Goal: Information Seeking & Learning: Understand process/instructions

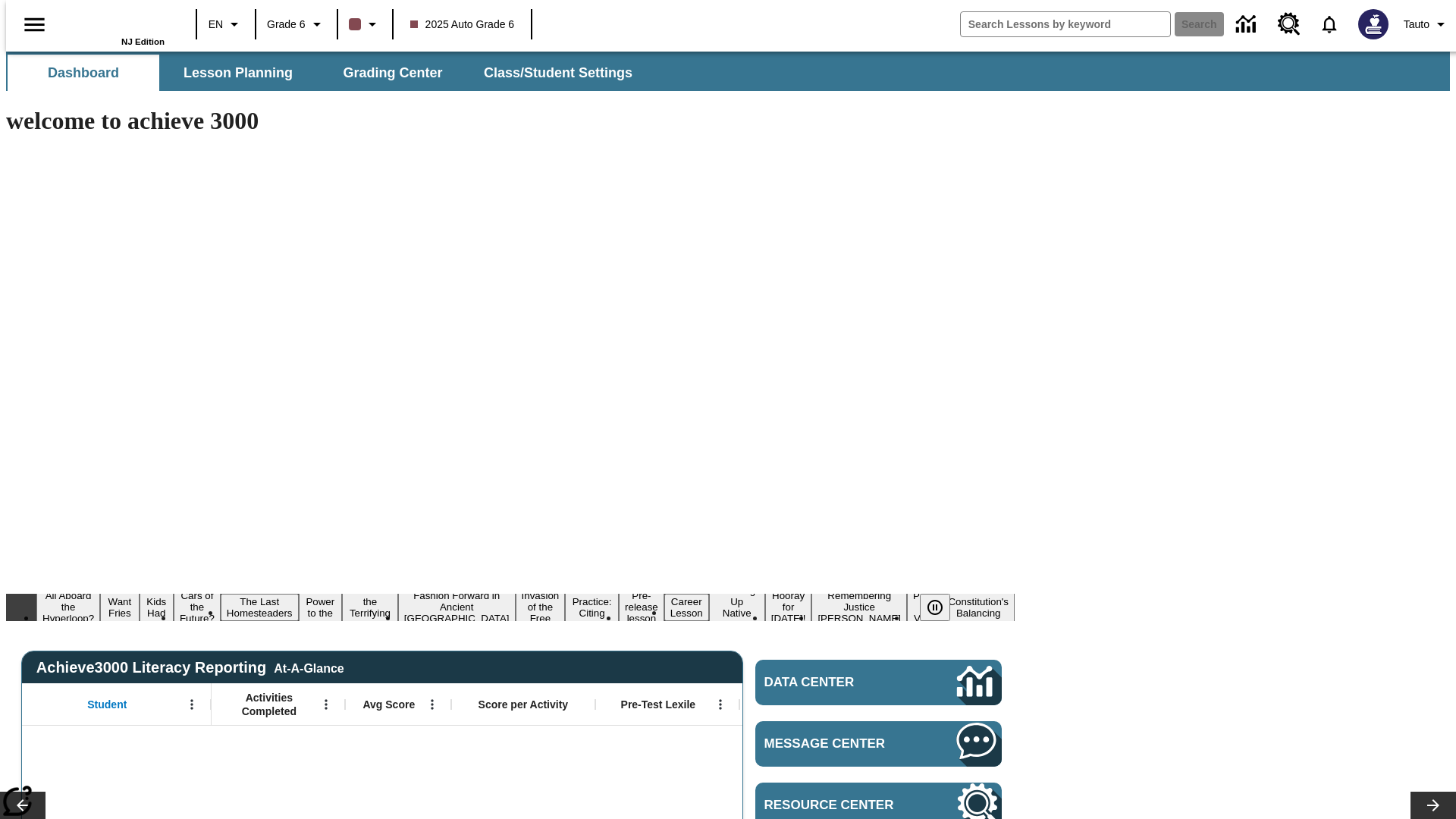
type input "-1"
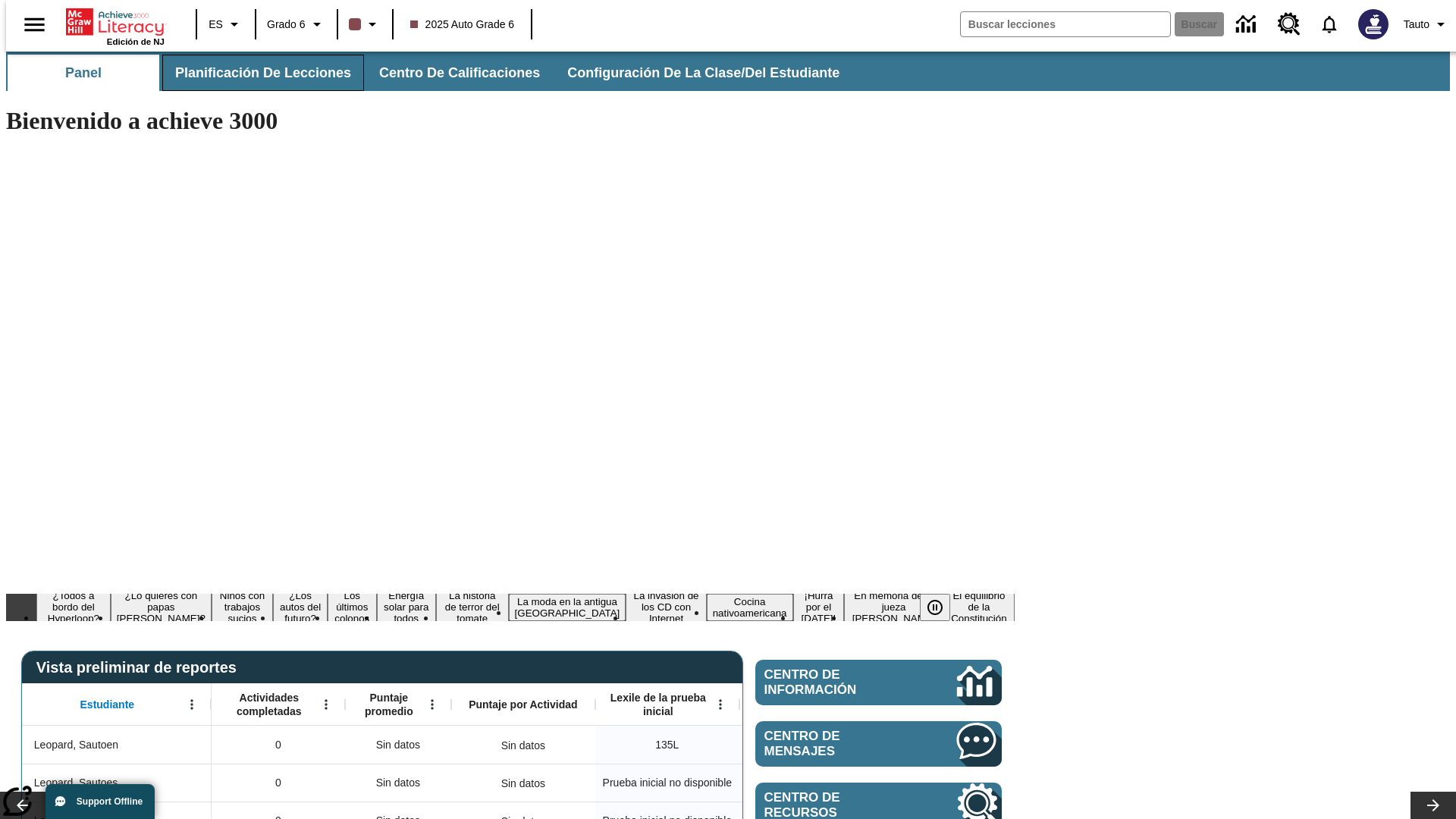
click at [254, 73] on span "Planificación de lecciones" at bounding box center [263, 73] width 175 height 17
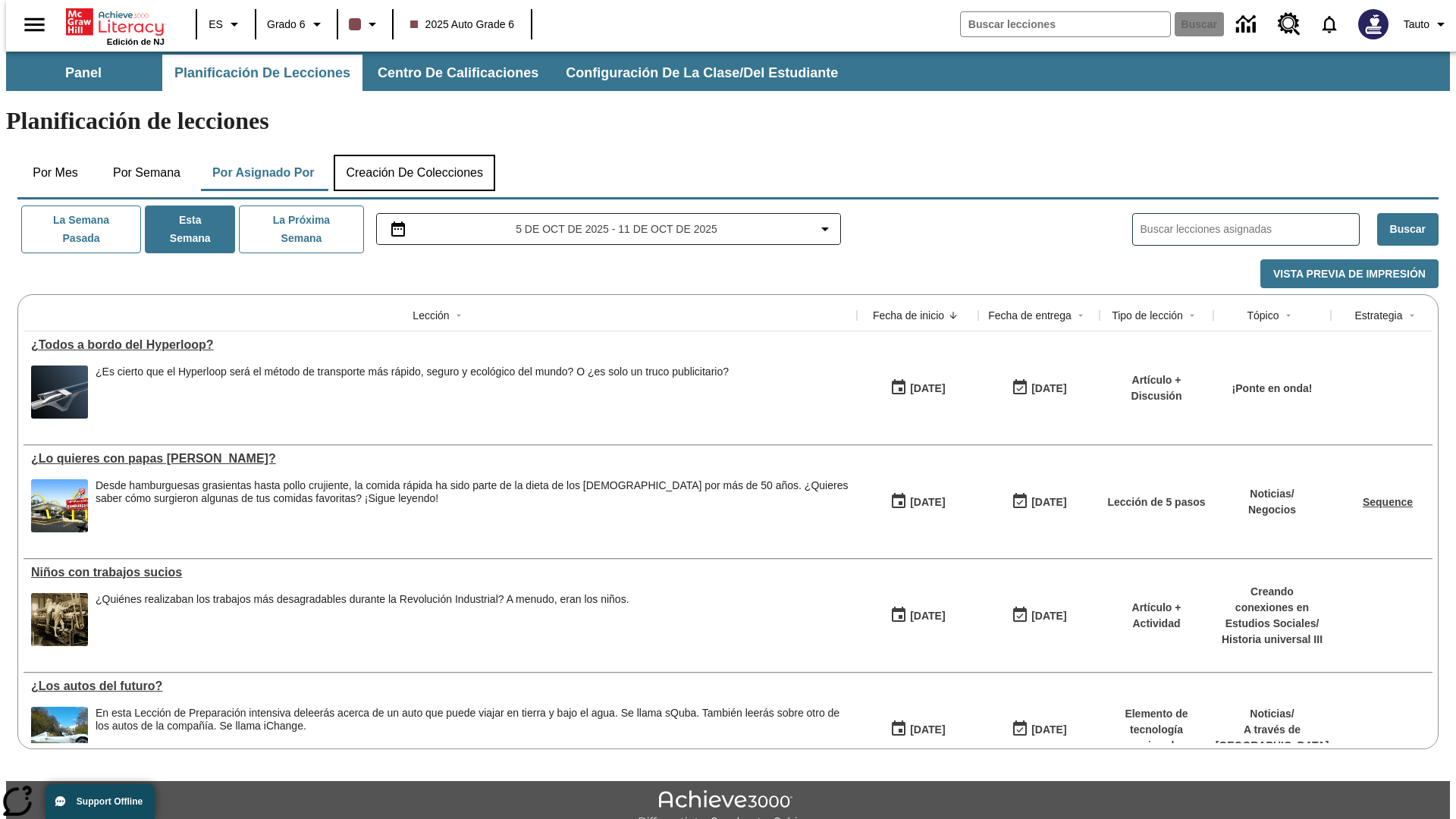
click at [411, 154] on button "Creación de colecciones" at bounding box center [414, 173] width 162 height 37
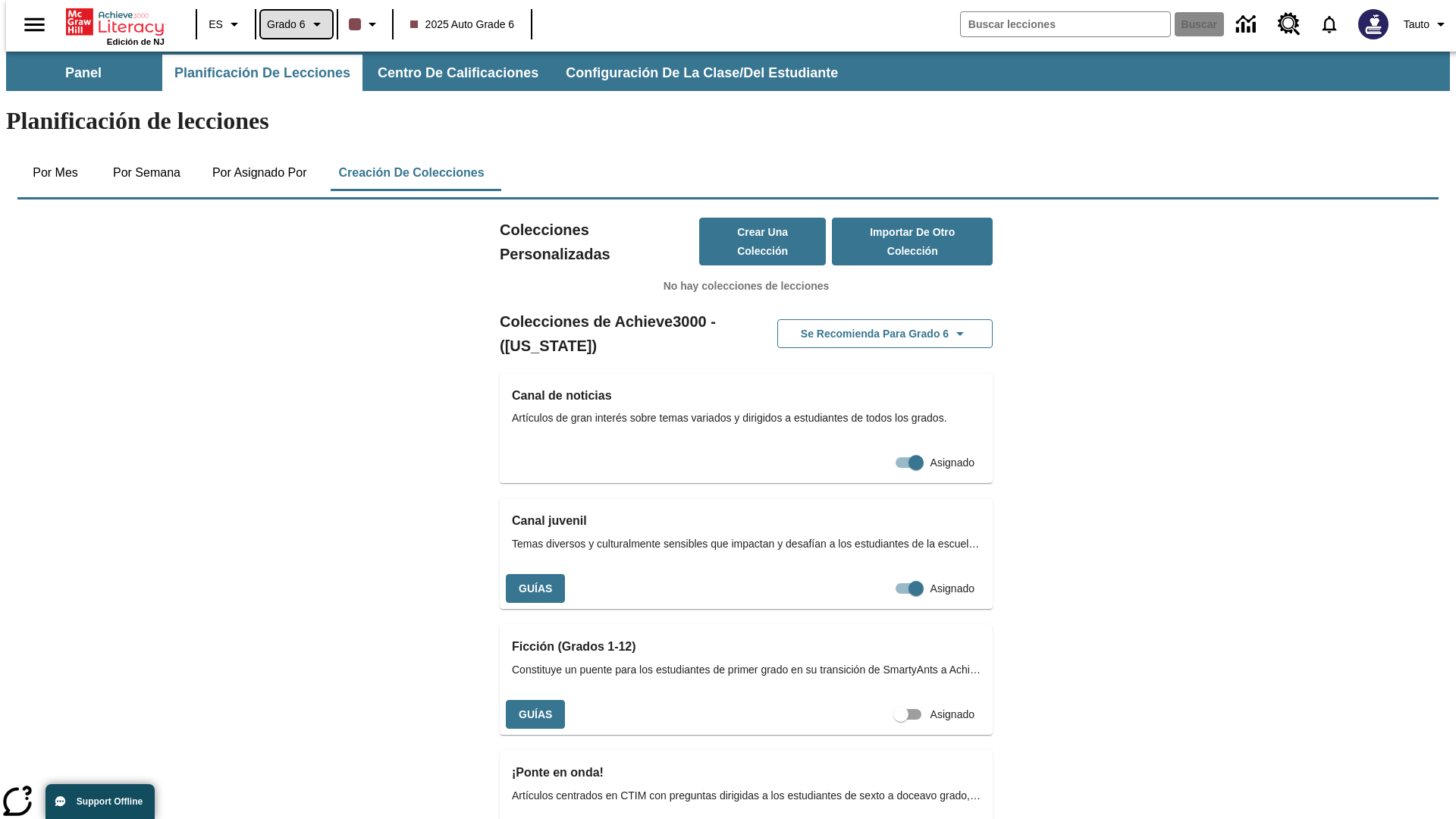
click at [291, 25] on span "Grado 6" at bounding box center [286, 24] width 38 height 16
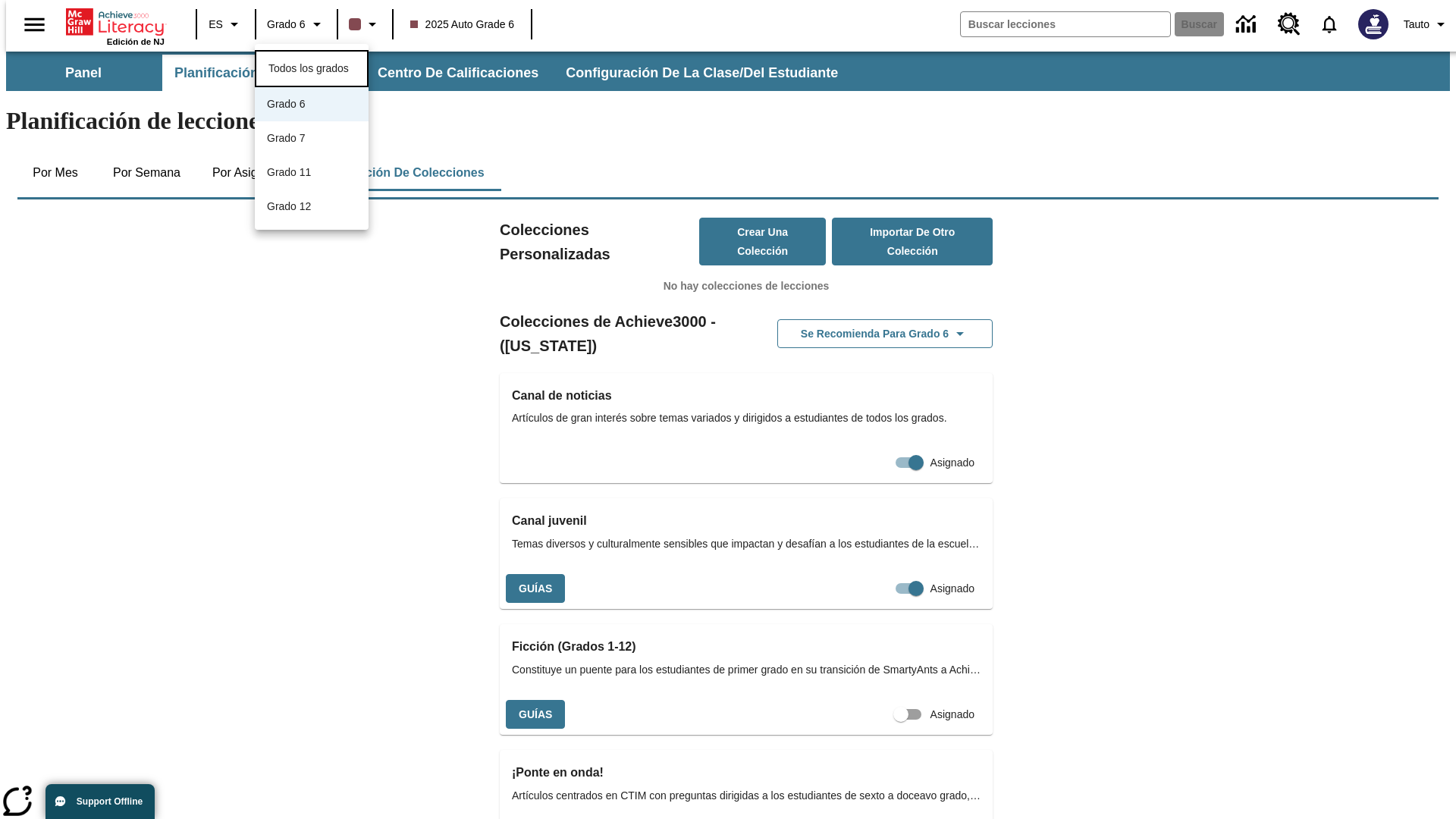
click at [312, 67] on span "Todos los grados" at bounding box center [309, 68] width 80 height 12
